Goal: Check status: Check status

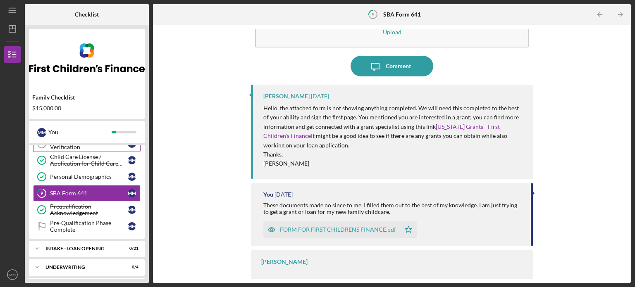
scroll to position [124, 0]
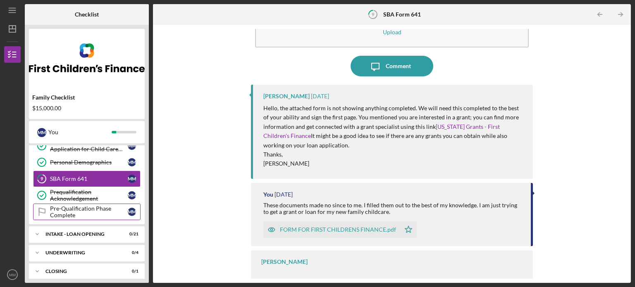
click at [93, 212] on div "Pre-Qualification Phase Complete" at bounding box center [89, 211] width 78 height 13
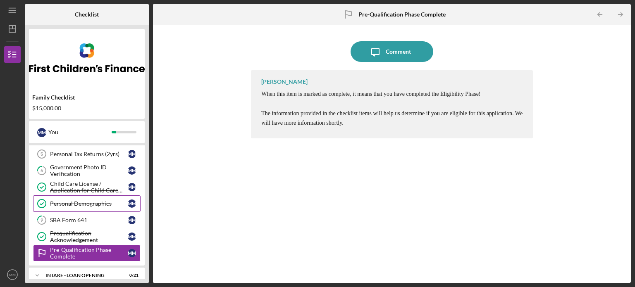
scroll to position [41, 0]
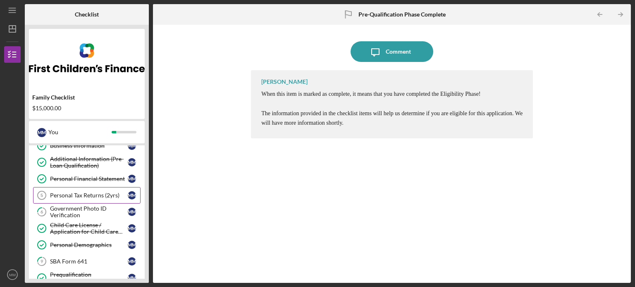
click at [102, 196] on div "Personal Tax Returns (2yrs)" at bounding box center [89, 195] width 78 height 7
